Goal: Obtain resource: Obtain resource

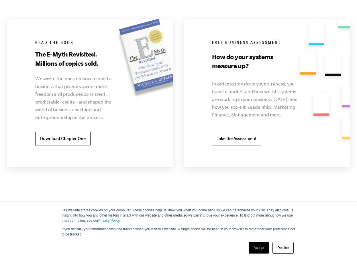
scroll to position [1147, 0]
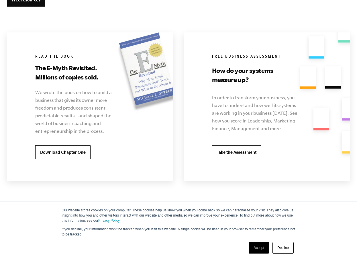
click at [263, 247] on link "Accept" at bounding box center [259, 247] width 20 height 11
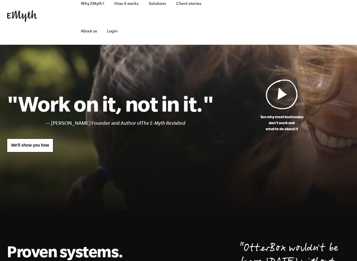
scroll to position [0, 0]
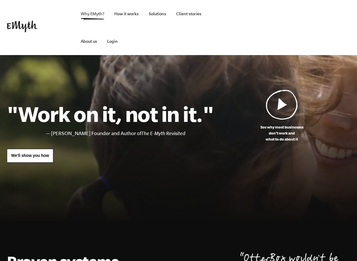
click at [94, 14] on link "Why EMyth?" at bounding box center [92, 14] width 33 height 28
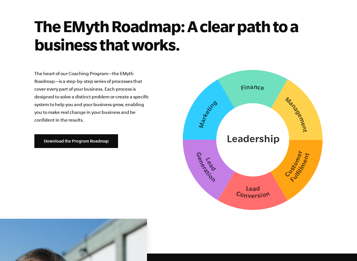
scroll to position [1433, 0]
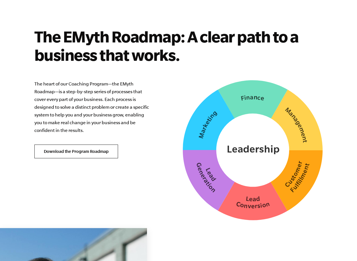
click at [82, 150] on link "Download the Program Roadmap" at bounding box center [76, 151] width 84 height 14
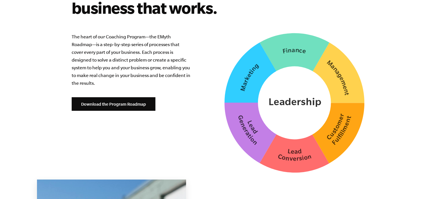
scroll to position [1464, 0]
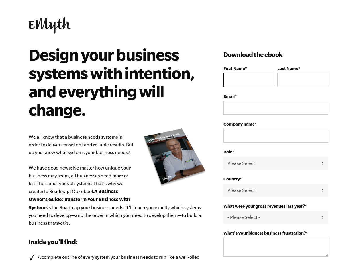
click at [243, 81] on input "First Name *" at bounding box center [249, 80] width 51 height 14
type input "[PERSON_NAME]"
type input "[EMAIL_ADDRESS][DOMAIN_NAME]"
select select "[GEOGRAPHIC_DATA]"
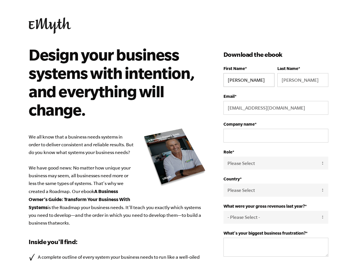
type input "15105796548"
drag, startPoint x: 241, startPoint y: 109, endPoint x: 216, endPoint y: 106, distance: 25.7
click at [216, 106] on div "Design your business systems with intention, and everything will change. We all…" at bounding box center [179, 222] width 314 height 354
type input "[PERSON_NAME][EMAIL_ADDRESS][DOMAIN_NAME]"
click at [253, 139] on input "Company name *" at bounding box center [276, 136] width 105 height 14
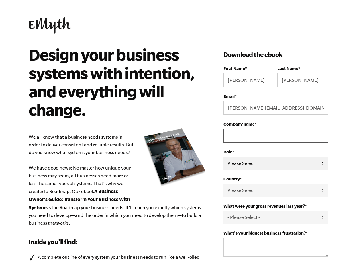
type input "Alpha Loner LLC"
click at [260, 165] on select "Please Select Owner Partner / Co-Owner Executive Employee / Other" at bounding box center [276, 163] width 105 height 13
select select "Owner"
click at [224, 157] on select "Please Select Owner Partner / Co-Owner Executive Employee / Other" at bounding box center [276, 163] width 105 height 13
click at [238, 220] on select "- Please Select - 0-75K 76-150K 151-275K 276-500K 501-750K 751-1M 1-2.5M 2.5-5M…" at bounding box center [276, 217] width 105 height 13
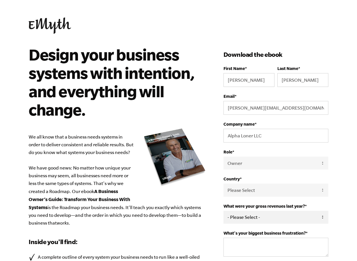
select select "0-75K"
click at [224, 211] on select "- Please Select - 0-75K 76-150K 151-275K 276-500K 501-750K 751-1M 1-2.5M 2.5-5M…" at bounding box center [276, 217] width 105 height 13
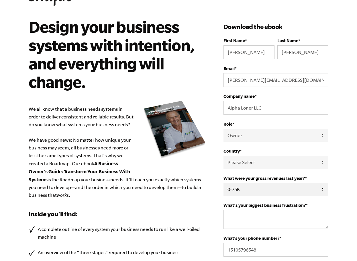
scroll to position [86, 0]
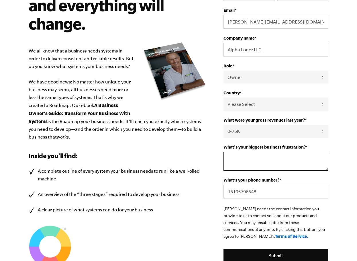
click at [244, 163] on textarea "What's your biggest business frustration? *" at bounding box center [276, 161] width 105 height 19
click at [259, 157] on textarea "Self sabotage, social skills, not meeting my full potential" at bounding box center [276, 161] width 105 height 19
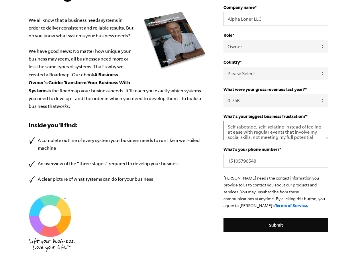
scroll to position [199, 0]
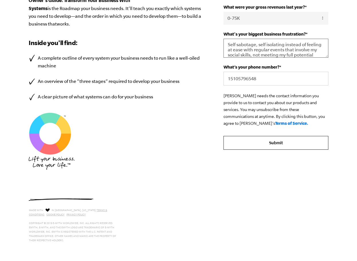
type textarea "Self sabotage, self isolating instead of feeling at ease with regular events th…"
click at [293, 144] on input "Submit" at bounding box center [276, 143] width 105 height 14
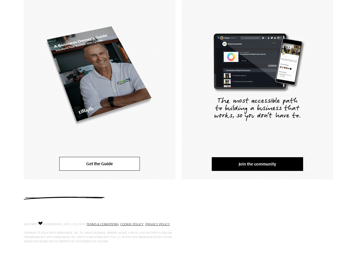
scroll to position [119, 0]
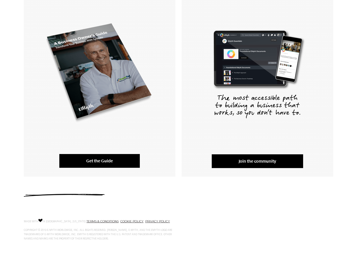
click at [107, 164] on link "Get the Guide" at bounding box center [99, 161] width 81 height 14
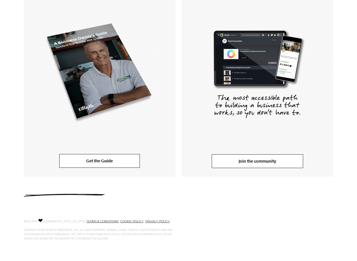
click at [230, 163] on link "Join the community" at bounding box center [257, 161] width 91 height 14
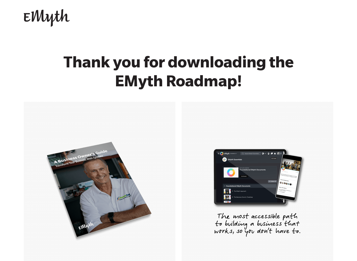
scroll to position [0, 0]
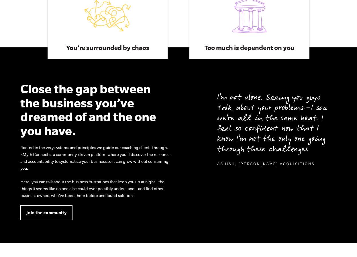
scroll to position [459, 0]
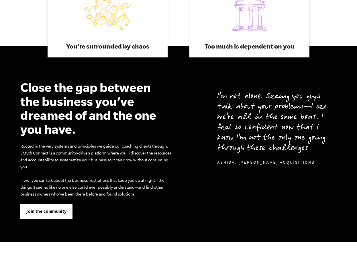
click at [48, 211] on span "Join the community" at bounding box center [46, 211] width 40 height 6
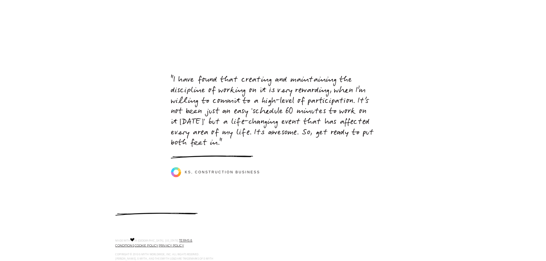
scroll to position [2564, 0]
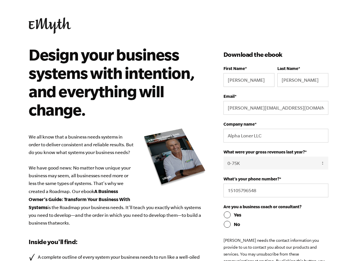
select select "0-75K"
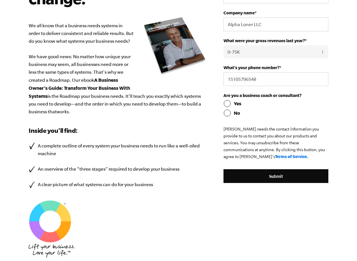
scroll to position [143, 0]
